Goal: Task Accomplishment & Management: Manage account settings

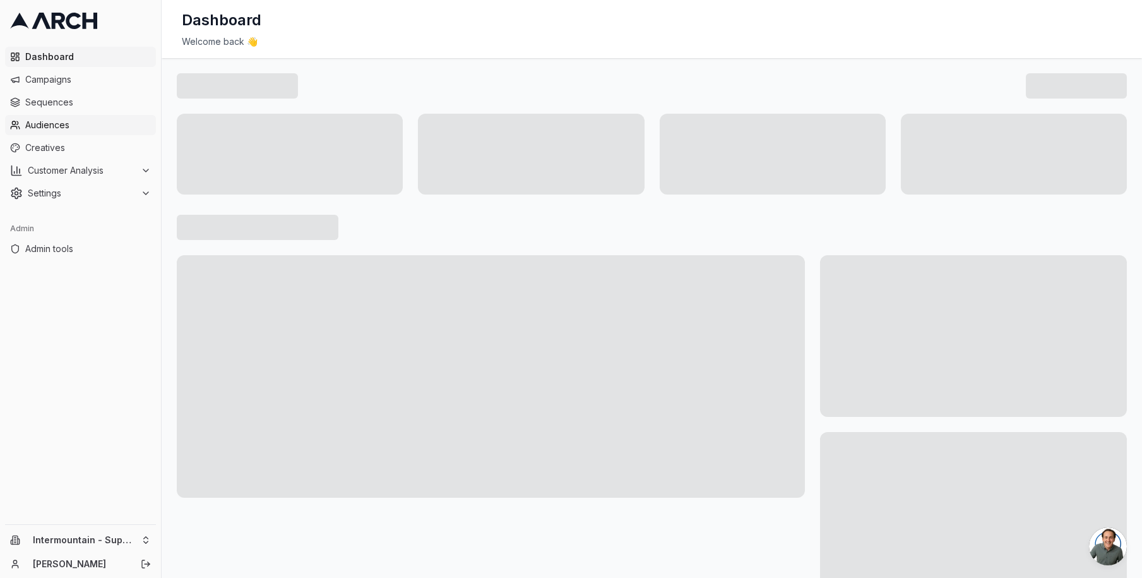
click at [83, 121] on span "Audiences" at bounding box center [88, 125] width 126 height 13
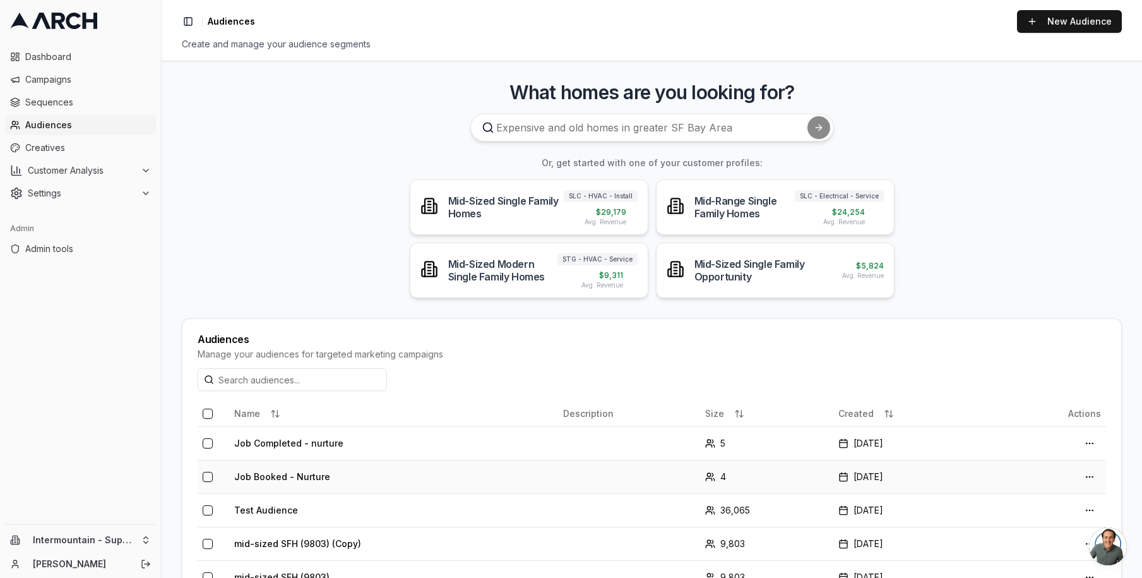
scroll to position [152, 0]
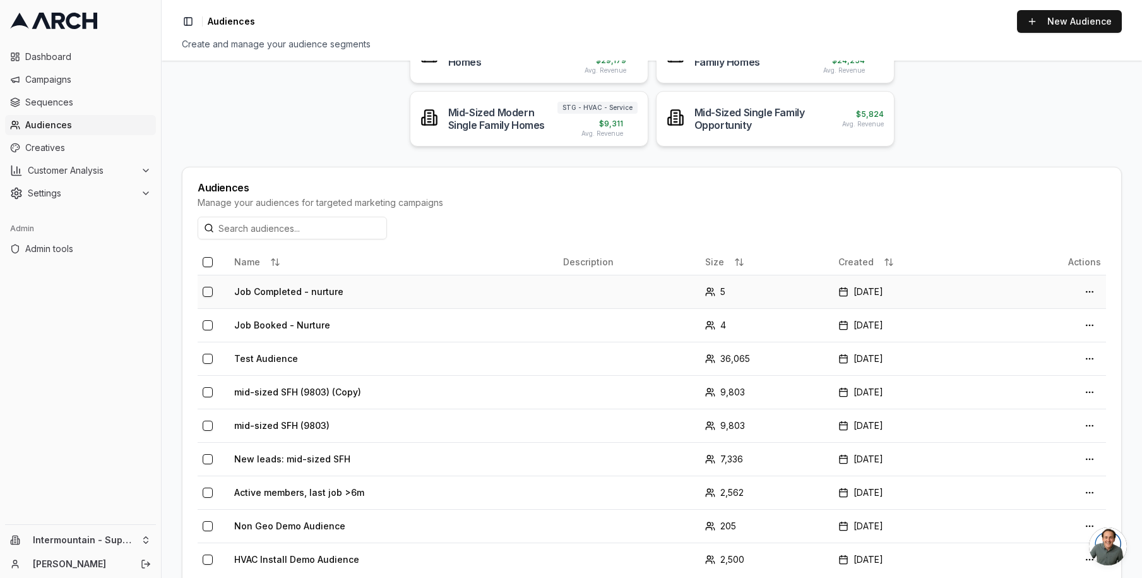
click at [311, 292] on td "Job Completed - nurture" at bounding box center [393, 291] width 329 height 33
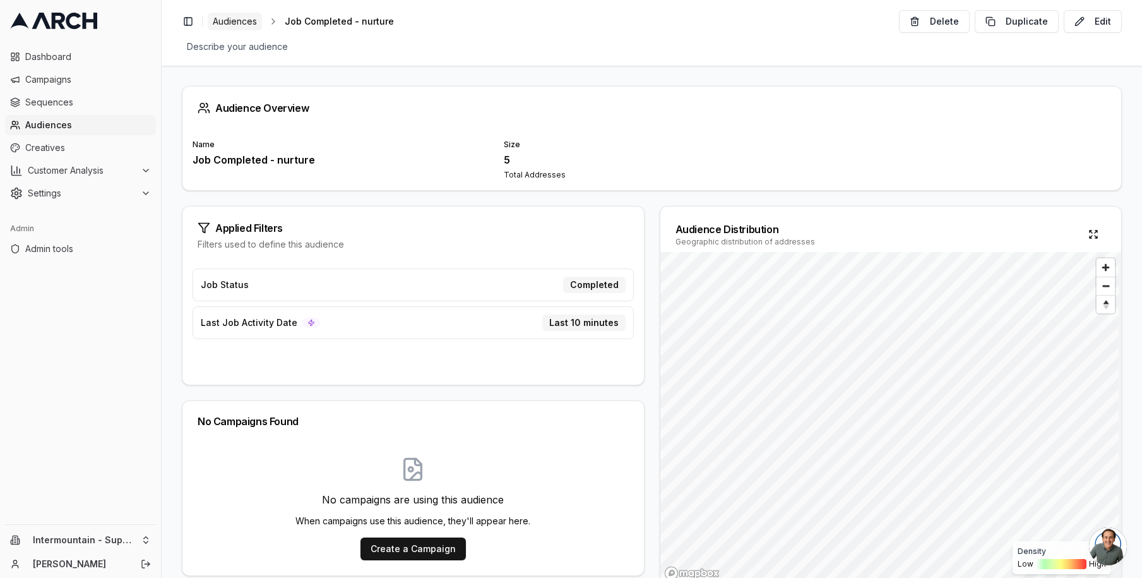
click at [229, 25] on span "Audiences" at bounding box center [235, 21] width 44 height 13
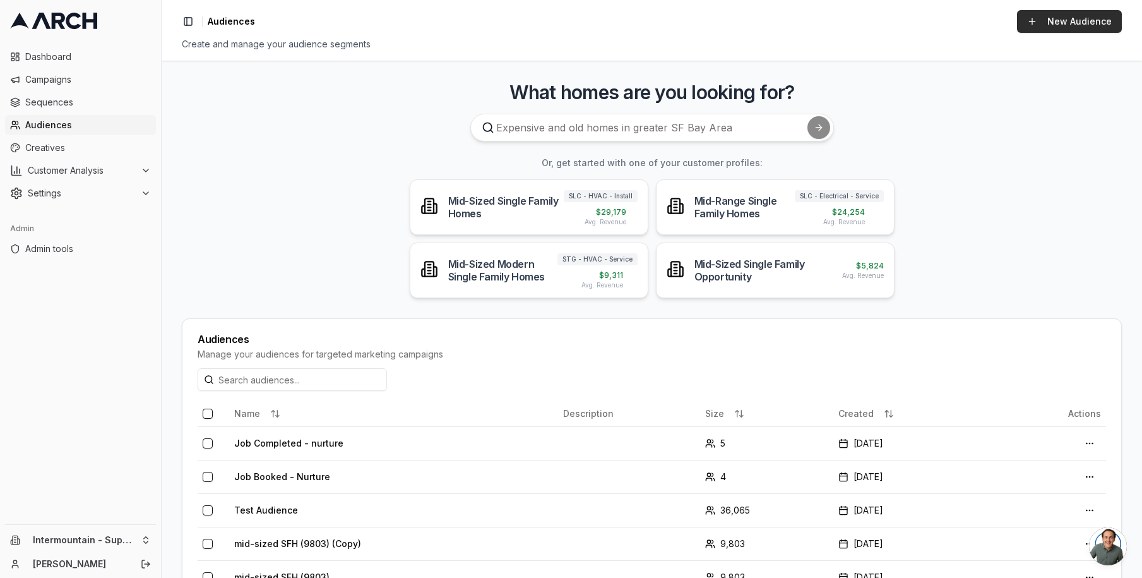
click at [1070, 20] on link "New Audience" at bounding box center [1069, 21] width 105 height 23
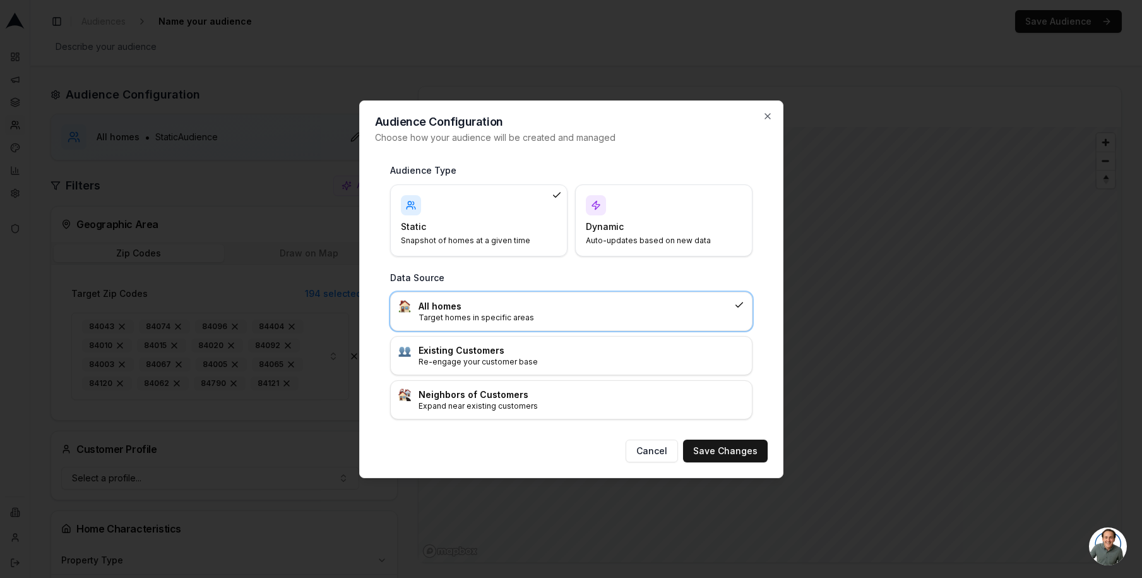
click at [613, 202] on div "Dynamic Auto-updates based on new data" at bounding box center [664, 220] width 156 height 51
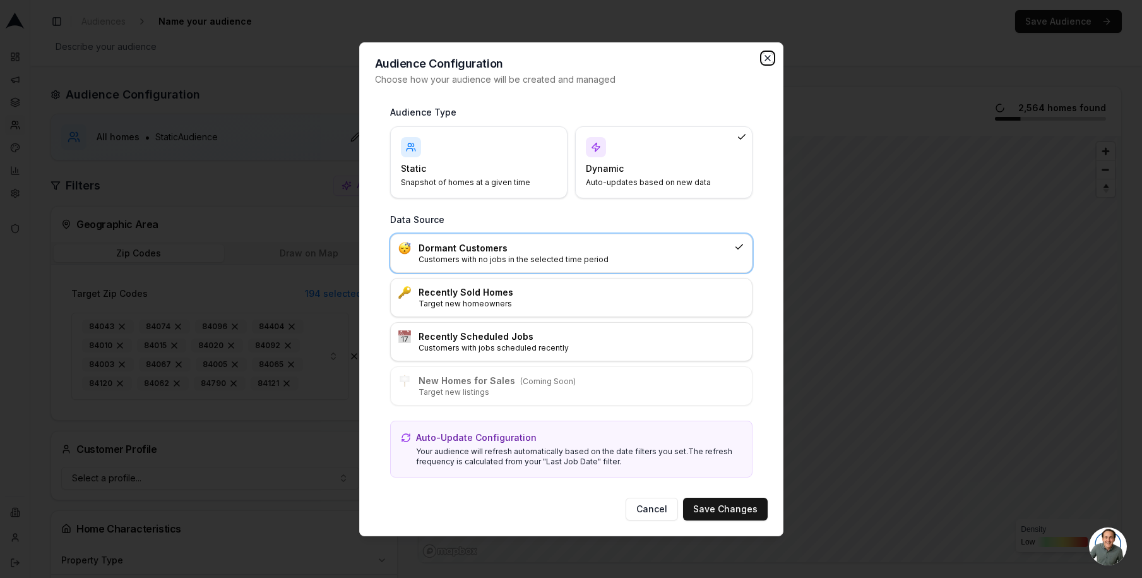
click at [772, 56] on icon "button" at bounding box center [768, 58] width 10 height 10
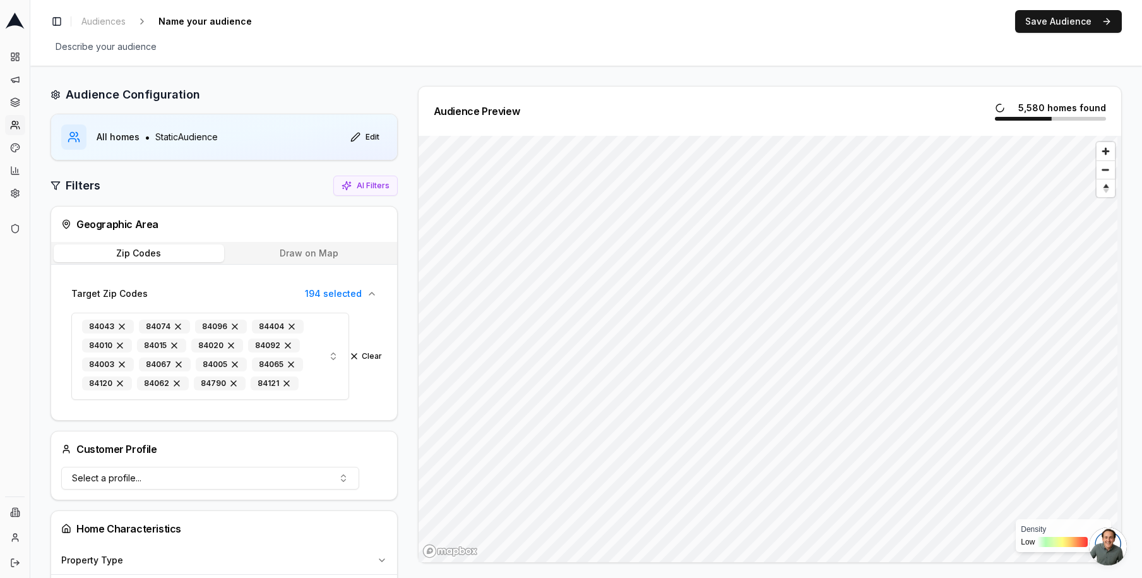
click at [100, 9] on div "Toggle Sidebar Audiences Name your audience Edit Save Audience Describe your au…" at bounding box center [586, 33] width 1112 height 66
click at [100, 21] on span "Audiences" at bounding box center [103, 21] width 44 height 13
